Goal: Information Seeking & Learning: Find specific fact

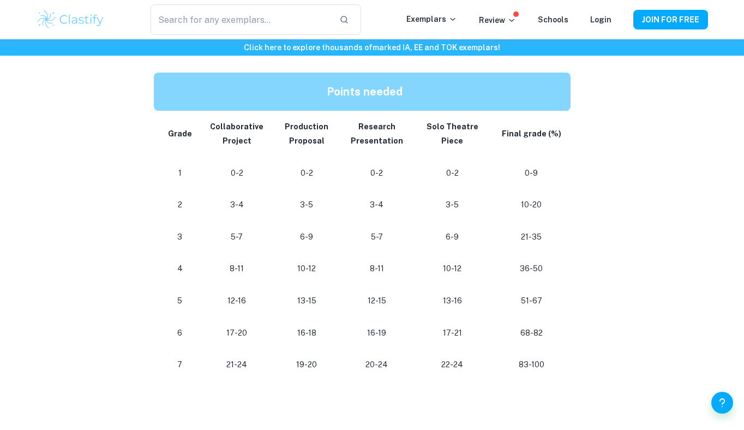
scroll to position [956, 0]
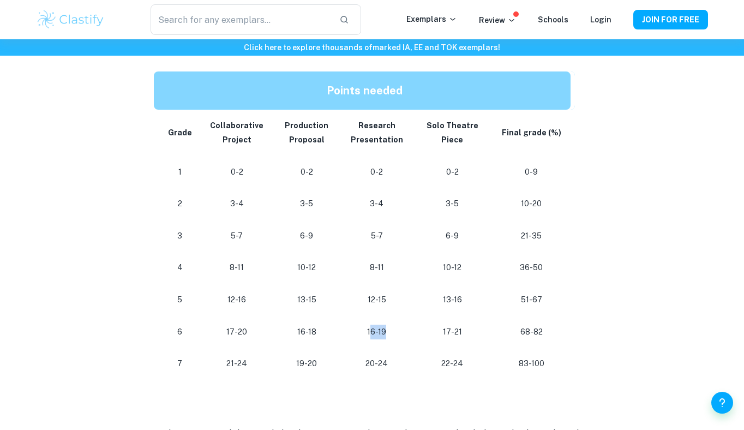
drag, startPoint x: 366, startPoint y: 317, endPoint x: 381, endPoint y: 317, distance: 15.8
click at [381, 325] on p "16-19" at bounding box center [377, 332] width 54 height 15
click at [383, 325] on p "16-19" at bounding box center [377, 332] width 54 height 15
drag, startPoint x: 360, startPoint y: 315, endPoint x: 393, endPoint y: 315, distance: 33.3
click at [393, 325] on p "16-19" at bounding box center [377, 332] width 54 height 15
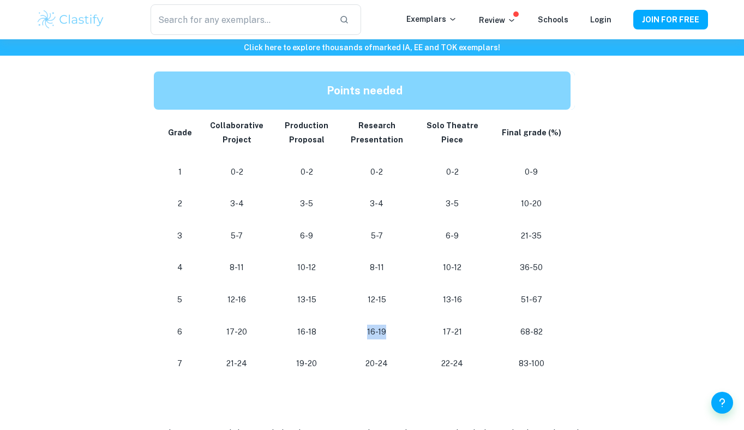
click at [393, 325] on p "16-19" at bounding box center [377, 332] width 54 height 15
drag, startPoint x: 225, startPoint y: 315, endPoint x: 271, endPoint y: 315, distance: 45.8
click at [271, 316] on tr "[PHONE_NUMBER] [PHONE_NUMBER] 68-82" at bounding box center [364, 332] width 421 height 32
click at [266, 316] on td "17-20" at bounding box center [236, 332] width 71 height 32
drag, startPoint x: 224, startPoint y: 315, endPoint x: 259, endPoint y: 318, distance: 34.5
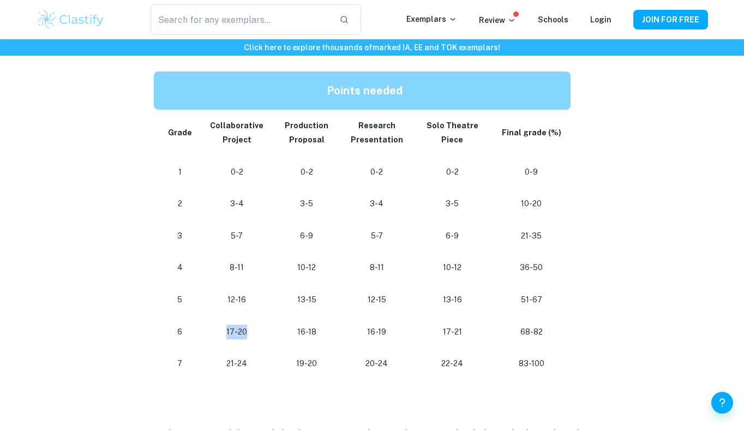
click at [259, 325] on p "17-20" at bounding box center [236, 332] width 53 height 15
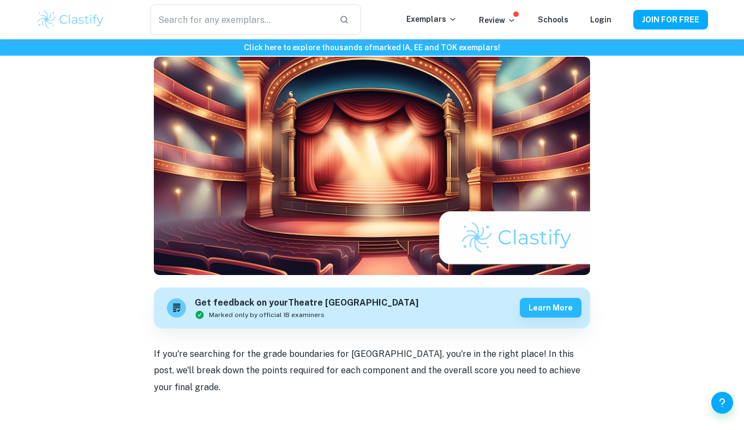
scroll to position [0, 0]
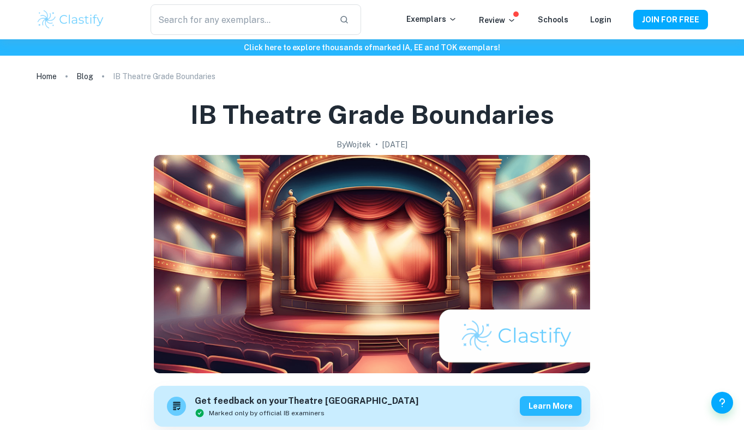
drag, startPoint x: 423, startPoint y: 141, endPoint x: 360, endPoint y: 141, distance: 63.3
click at [360, 141] on div "By [PERSON_NAME] • [DATE]" at bounding box center [372, 145] width 364 height 12
click at [383, 142] on h2 "[DATE]" at bounding box center [395, 145] width 25 height 12
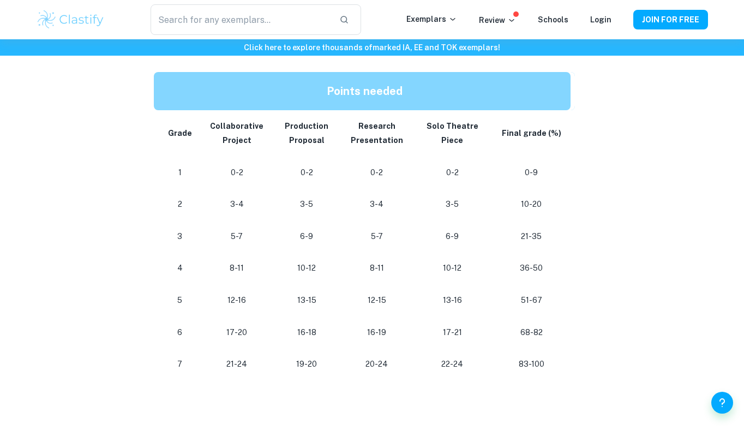
scroll to position [957, 0]
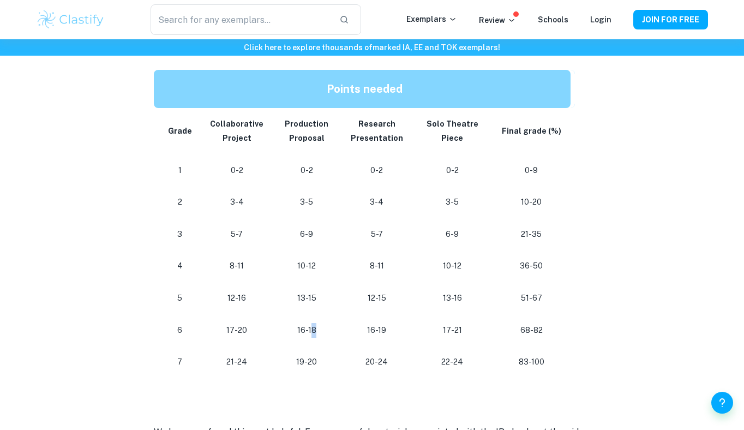
drag, startPoint x: 309, startPoint y: 311, endPoint x: 311, endPoint y: 320, distance: 8.9
click at [311, 323] on p "16-18" at bounding box center [306, 330] width 51 height 15
drag, startPoint x: 288, startPoint y: 340, endPoint x: 372, endPoint y: 357, distance: 86.4
click at [372, 357] on tr "[PHONE_NUMBER] [PHONE_NUMBER] 83-100" at bounding box center [364, 362] width 421 height 32
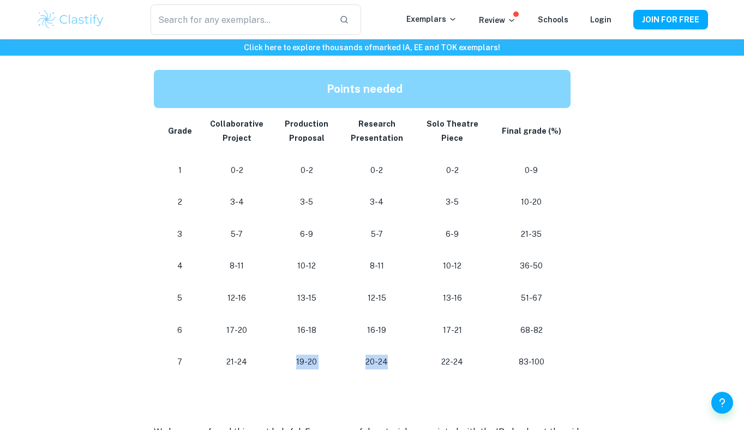
click at [329, 346] on td "19-20" at bounding box center [306, 362] width 69 height 32
drag, startPoint x: 329, startPoint y: 344, endPoint x: 281, endPoint y: 344, distance: 48.6
click at [281, 346] on td "19-20" at bounding box center [306, 362] width 69 height 32
click at [290, 355] on p "19-20" at bounding box center [306, 362] width 51 height 15
click at [231, 323] on p "17-20" at bounding box center [236, 330] width 53 height 15
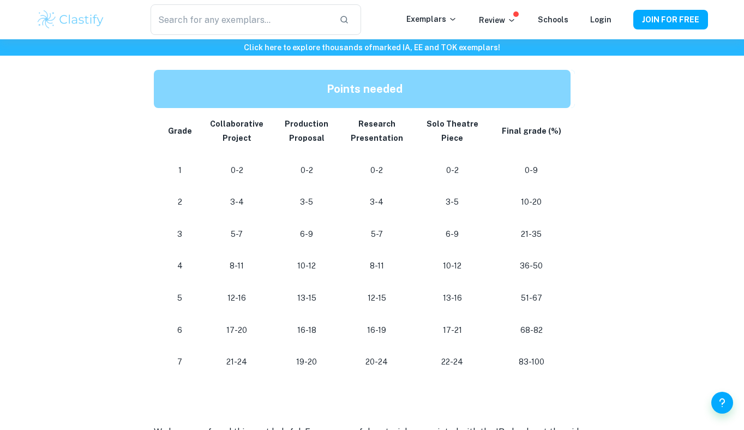
click at [232, 323] on p "17-20" at bounding box center [236, 330] width 53 height 15
drag, startPoint x: 232, startPoint y: 312, endPoint x: 225, endPoint y: 313, distance: 7.2
click at [225, 323] on p "17-20" at bounding box center [236, 330] width 53 height 15
drag, startPoint x: 389, startPoint y: 345, endPoint x: 327, endPoint y: 345, distance: 61.1
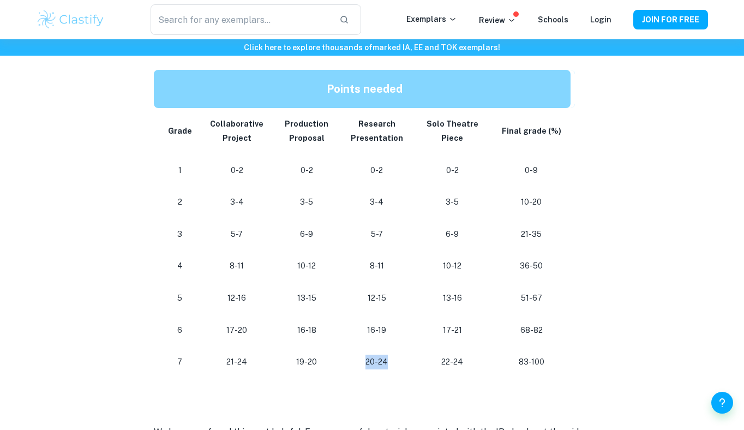
click at [327, 346] on tr "[PHONE_NUMBER] [PHONE_NUMBER] 83-100" at bounding box center [364, 362] width 421 height 32
click at [371, 355] on p "20-24" at bounding box center [377, 362] width 54 height 15
drag, startPoint x: 383, startPoint y: 316, endPoint x: 321, endPoint y: 315, distance: 61.1
click at [321, 315] on tr "[PHONE_NUMBER] [PHONE_NUMBER] 68-82" at bounding box center [364, 330] width 421 height 32
click at [365, 323] on p "16-19" at bounding box center [377, 330] width 54 height 15
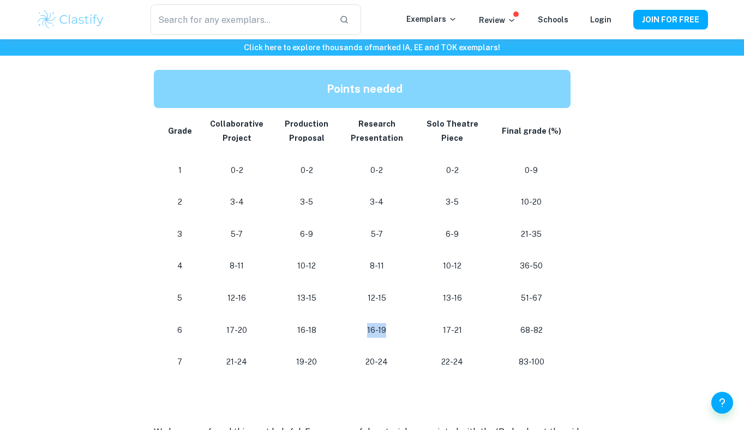
drag, startPoint x: 387, startPoint y: 315, endPoint x: 324, endPoint y: 315, distance: 63.8
click at [324, 315] on tr "[PHONE_NUMBER] [PHONE_NUMBER] 68-82" at bounding box center [364, 330] width 421 height 32
click at [381, 323] on p "16-19" at bounding box center [377, 330] width 54 height 15
drag, startPoint x: 381, startPoint y: 317, endPoint x: 361, endPoint y: 313, distance: 21.0
click at [361, 323] on p "16-19" at bounding box center [377, 330] width 54 height 15
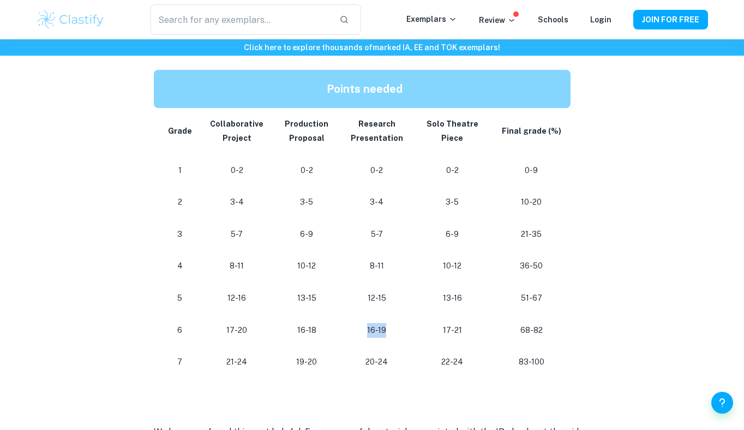
click at [385, 323] on p "16-19" at bounding box center [377, 330] width 54 height 15
drag, startPoint x: 385, startPoint y: 313, endPoint x: 357, endPoint y: 313, distance: 27.8
click at [357, 323] on p "16-19" at bounding box center [377, 330] width 54 height 15
click at [378, 323] on p "16-19" at bounding box center [377, 330] width 54 height 15
drag, startPoint x: 387, startPoint y: 313, endPoint x: 332, endPoint y: 313, distance: 54.6
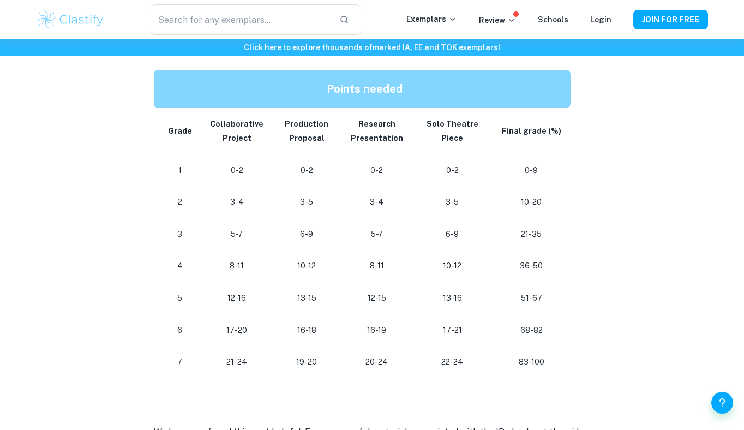
click at [332, 314] on tr "[PHONE_NUMBER] [PHONE_NUMBER] 68-82" at bounding box center [364, 330] width 421 height 32
click at [392, 321] on td "16-19" at bounding box center [377, 330] width 71 height 32
drag, startPoint x: 470, startPoint y: 345, endPoint x: 438, endPoint y: 345, distance: 32.2
click at [438, 355] on p "22-24" at bounding box center [452, 362] width 62 height 15
click at [466, 355] on p "22-24" at bounding box center [452, 362] width 62 height 15
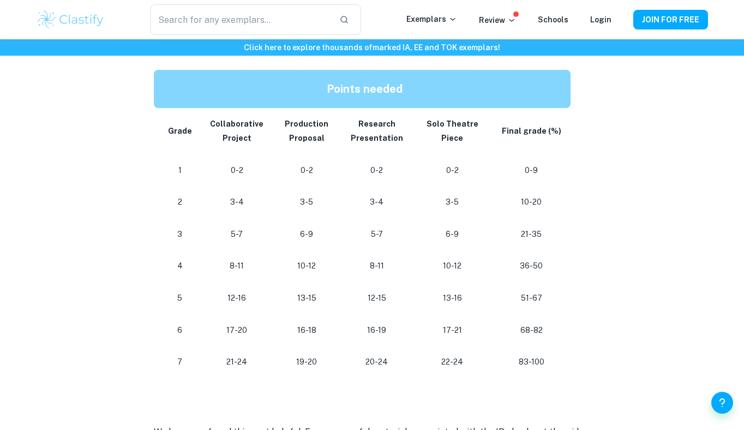
drag, startPoint x: 455, startPoint y: 341, endPoint x: 444, endPoint y: 341, distance: 10.9
click at [455, 355] on p "22-24" at bounding box center [452, 362] width 62 height 15
drag, startPoint x: 477, startPoint y: 350, endPoint x: 413, endPoint y: 350, distance: 64.4
click at [413, 350] on td "22-24" at bounding box center [453, 362] width 80 height 32
click at [441, 355] on p "22-24" at bounding box center [452, 362] width 62 height 15
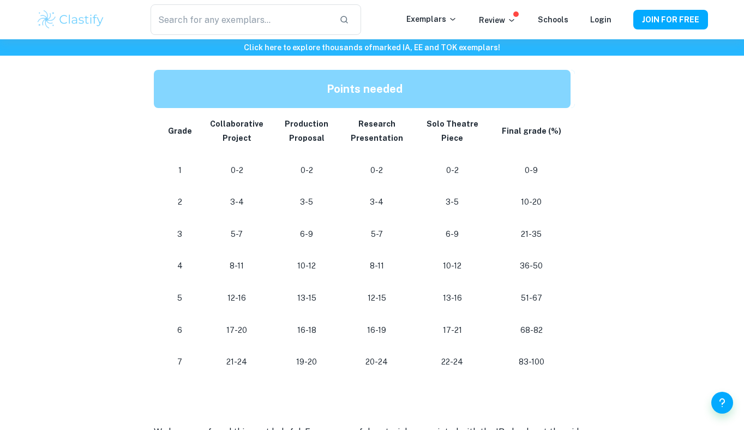
drag, startPoint x: 474, startPoint y: 350, endPoint x: 432, endPoint y: 350, distance: 41.5
click at [449, 355] on p "22-24" at bounding box center [452, 362] width 62 height 15
click at [446, 355] on p "22-24" at bounding box center [452, 362] width 62 height 15
drag, startPoint x: 472, startPoint y: 349, endPoint x: 425, endPoint y: 349, distance: 46.9
click at [425, 355] on p "22-24" at bounding box center [452, 362] width 62 height 15
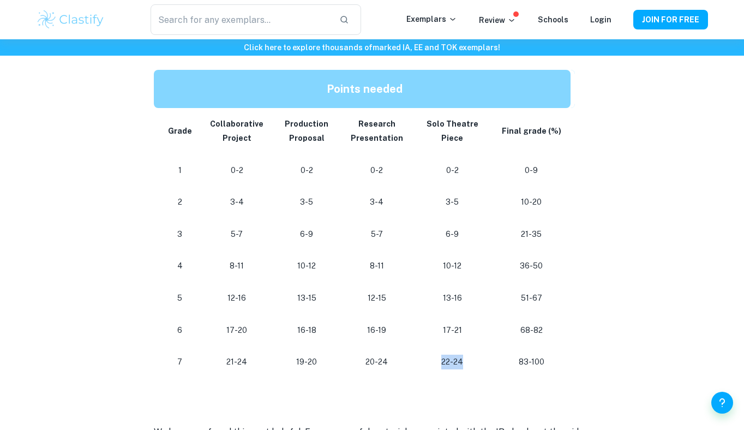
click at [426, 355] on p "22-24" at bounding box center [452, 362] width 62 height 15
drag, startPoint x: 457, startPoint y: 349, endPoint x: 391, endPoint y: 349, distance: 66.0
click at [391, 349] on tr "[PHONE_NUMBER] [PHONE_NUMBER] 83-100" at bounding box center [364, 362] width 421 height 32
click at [428, 355] on p "22-24" at bounding box center [452, 362] width 62 height 15
drag, startPoint x: 491, startPoint y: 347, endPoint x: 399, endPoint y: 347, distance: 91.7
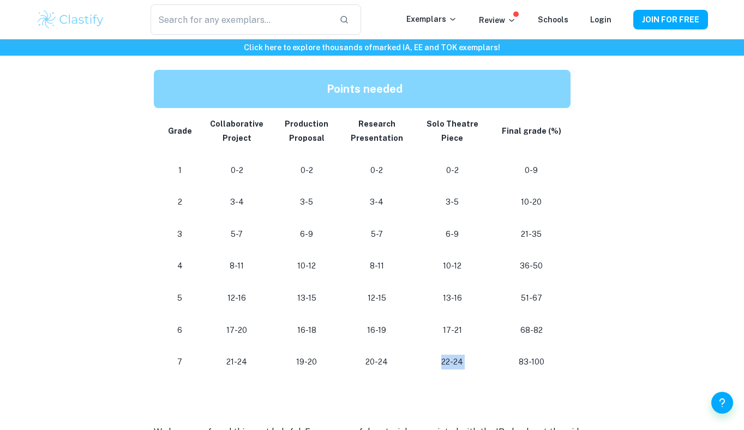
click at [399, 347] on tr "[PHONE_NUMBER] [PHONE_NUMBER] 83-100" at bounding box center [364, 362] width 421 height 32
click at [439, 355] on p "22-24" at bounding box center [452, 362] width 62 height 15
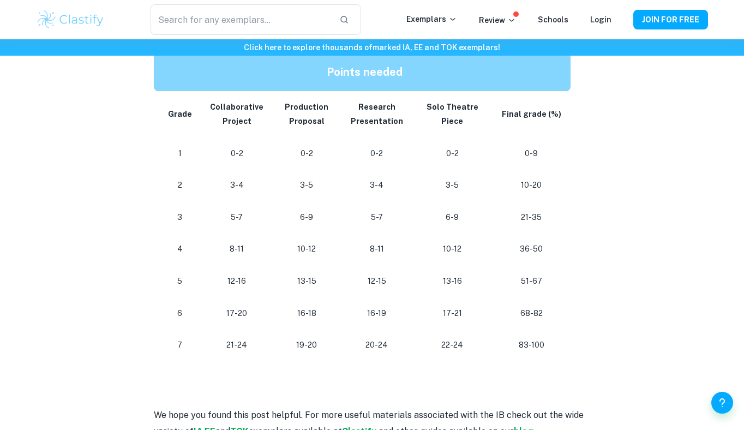
scroll to position [970, 0]
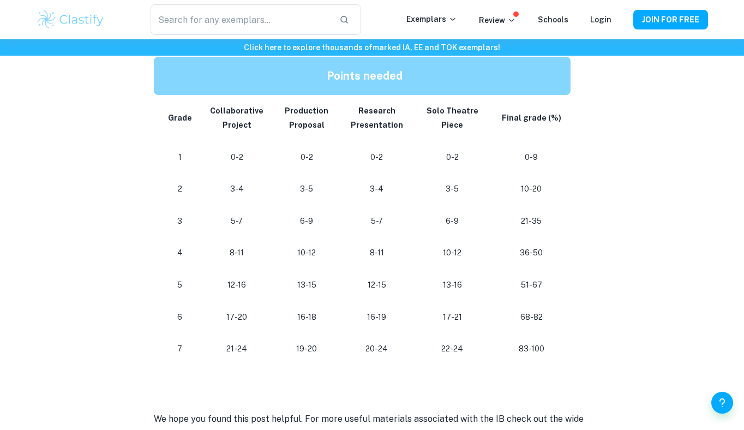
click at [439, 365] on h2 at bounding box center [372, 378] width 437 height 26
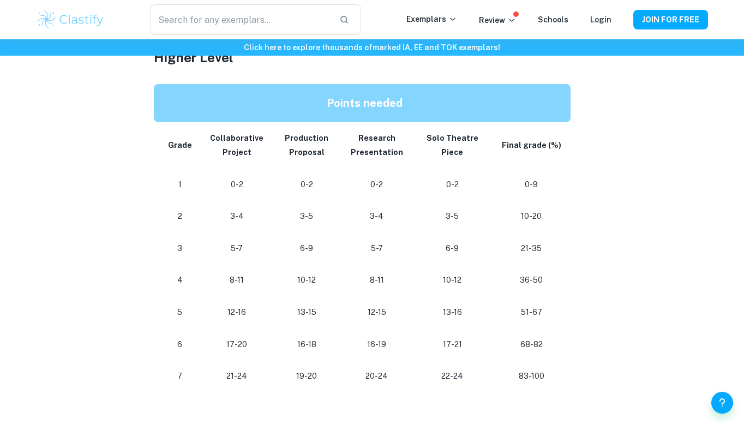
scroll to position [950, 0]
